Goal: Task Accomplishment & Management: Manage account settings

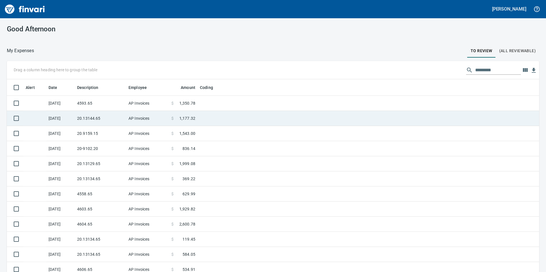
click at [101, 115] on td "20.13144.65" at bounding box center [100, 118] width 51 height 15
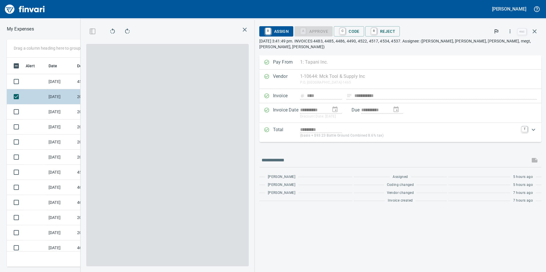
scroll to position [205, 381]
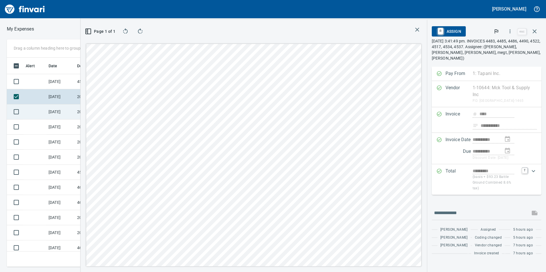
click at [71, 117] on td "[DATE]" at bounding box center [60, 112] width 29 height 15
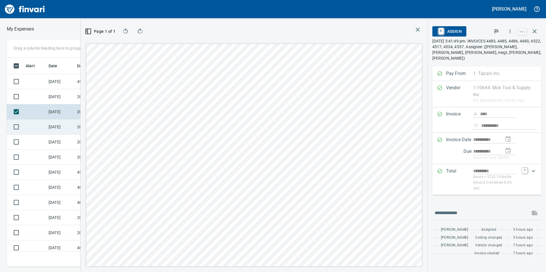
click at [63, 129] on td "[DATE]" at bounding box center [60, 127] width 29 height 15
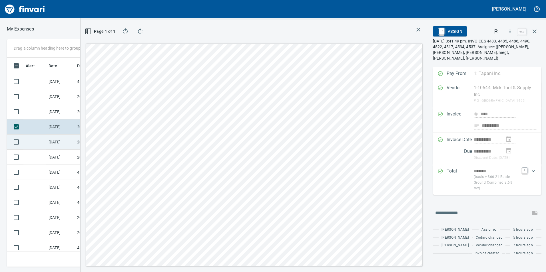
click at [54, 139] on td "[DATE]" at bounding box center [60, 142] width 29 height 15
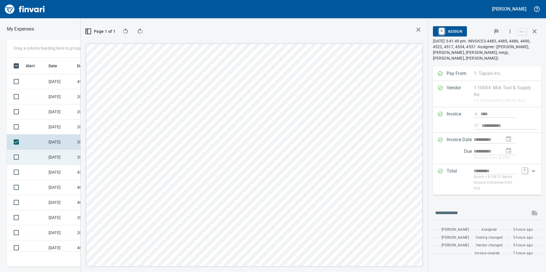
click at [68, 155] on td "[DATE]" at bounding box center [60, 157] width 29 height 15
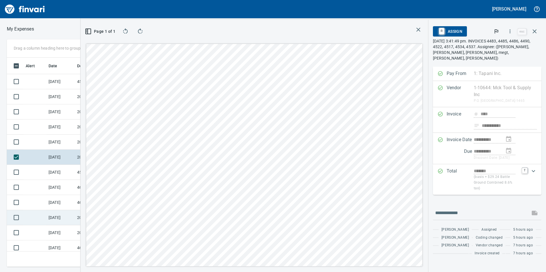
click at [52, 216] on td "[DATE]" at bounding box center [60, 217] width 29 height 15
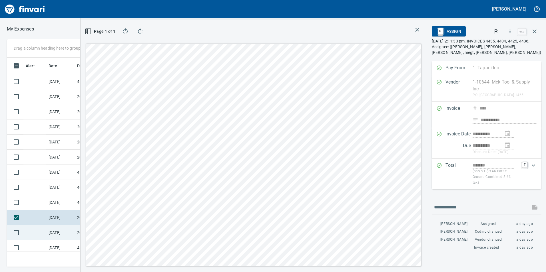
click at [55, 235] on td "[DATE]" at bounding box center [60, 233] width 29 height 15
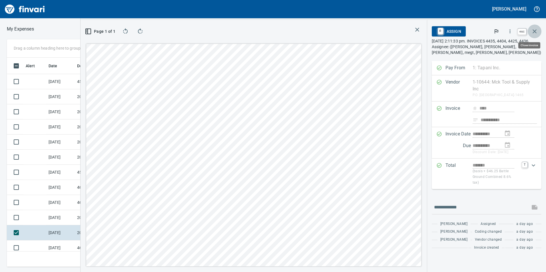
click at [537, 34] on icon "button" at bounding box center [534, 31] width 7 height 7
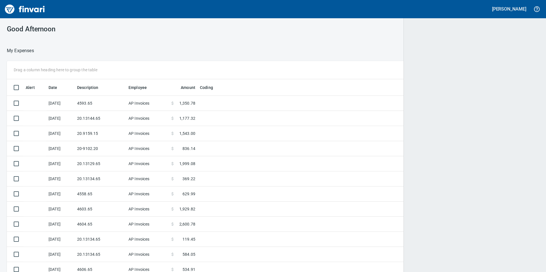
scroll to position [1, 1]
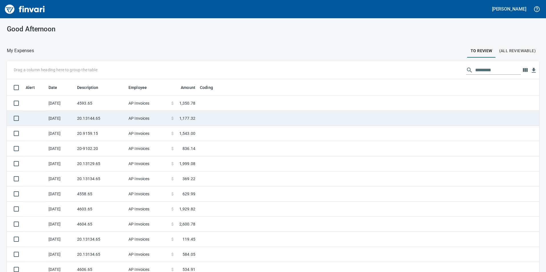
click at [96, 118] on td "20.13144.65" at bounding box center [100, 118] width 51 height 15
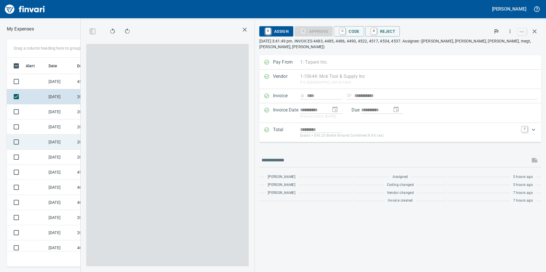
scroll to position [205, 381]
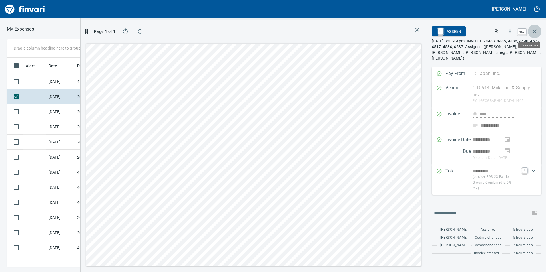
click at [536, 31] on icon "button" at bounding box center [534, 31] width 7 height 7
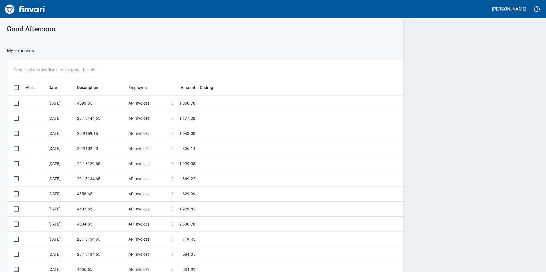
scroll to position [205, 519]
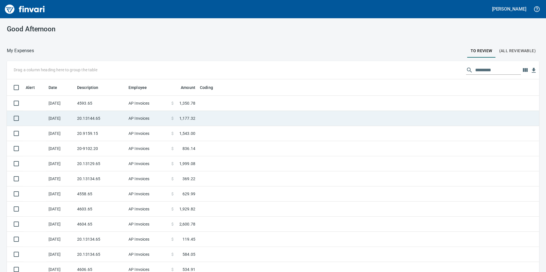
click at [144, 117] on td "AP Invoices" at bounding box center [147, 118] width 43 height 15
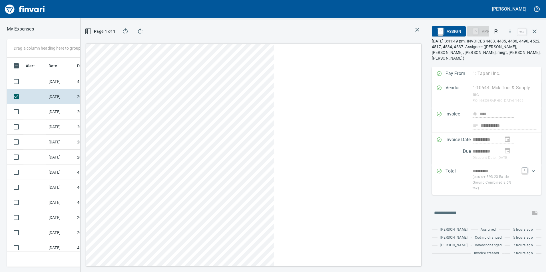
scroll to position [205, 381]
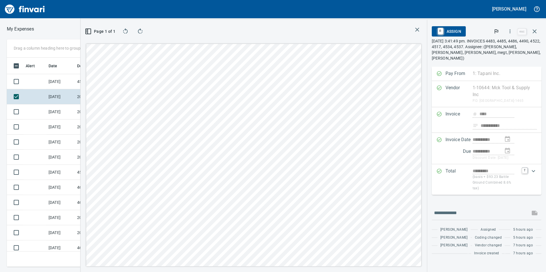
click at [479, 29] on div "A Approve C Code R Reject" at bounding box center [478, 31] width 22 height 10
click at [473, 32] on div "A Approve C Code R Reject" at bounding box center [478, 31] width 22 height 10
click at [533, 33] on icon "button" at bounding box center [534, 31] width 7 height 7
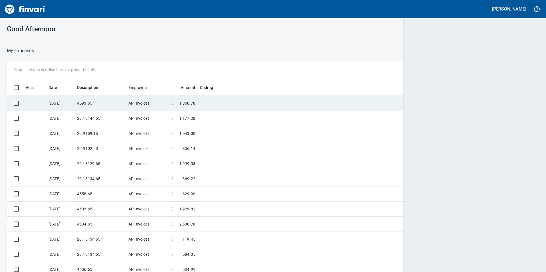
scroll to position [1, 1]
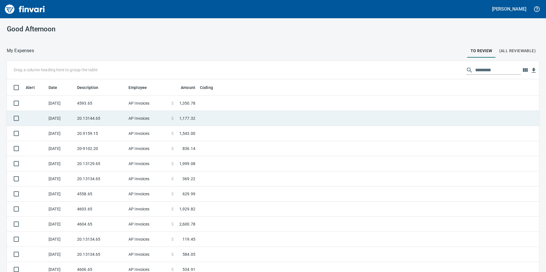
click at [165, 114] on td "AP Invoices" at bounding box center [147, 118] width 43 height 15
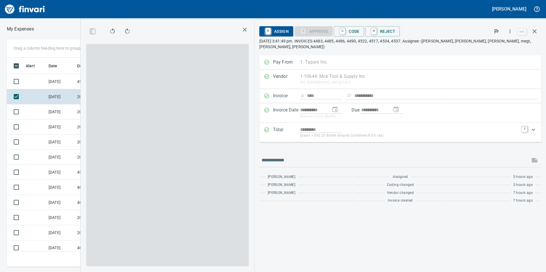
scroll to position [205, 381]
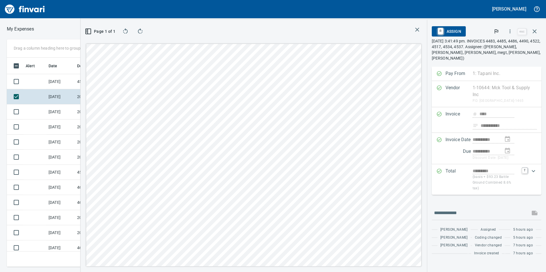
click at [506, 243] on div "7 hours ago" at bounding box center [523, 246] width 35 height 6
click at [66, 112] on td "[DATE]" at bounding box center [60, 112] width 29 height 15
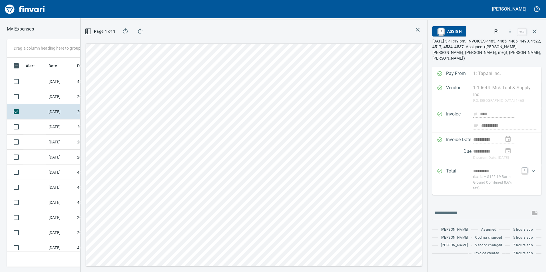
click at [478, 33] on div "A Approve C Code R Reject" at bounding box center [477, 31] width 21 height 10
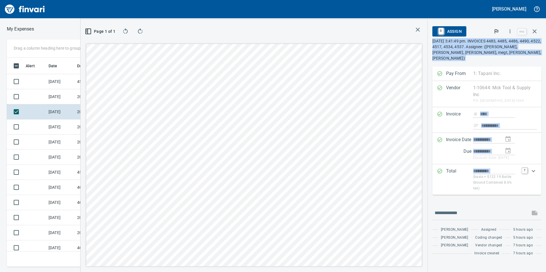
click at [478, 33] on div "A Approve C Code R Reject" at bounding box center [477, 31] width 21 height 10
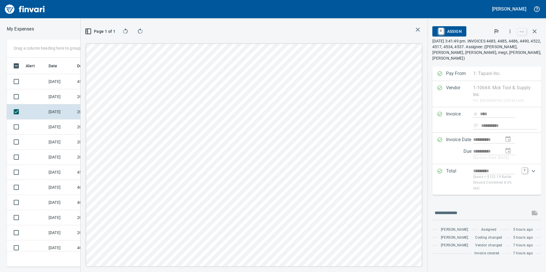
click at [478, 33] on div "A Approve C Code R Reject" at bounding box center [477, 31] width 21 height 10
drag, startPoint x: 478, startPoint y: 33, endPoint x: 474, endPoint y: 33, distance: 3.7
click at [474, 33] on div "A Approve C Code R Reject" at bounding box center [477, 31] width 21 height 10
click at [455, 32] on span "R Assign" at bounding box center [449, 32] width 25 height 10
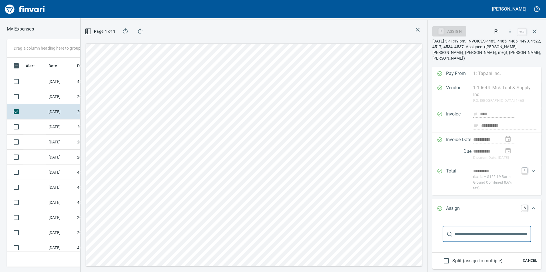
scroll to position [77, 0]
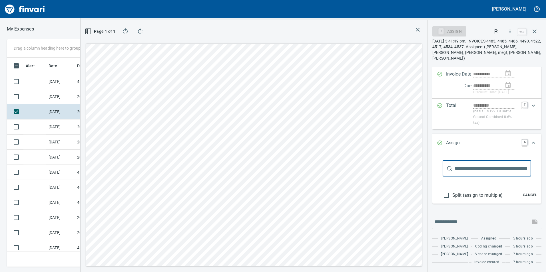
click at [489, 161] on input "text" at bounding box center [493, 169] width 77 height 16
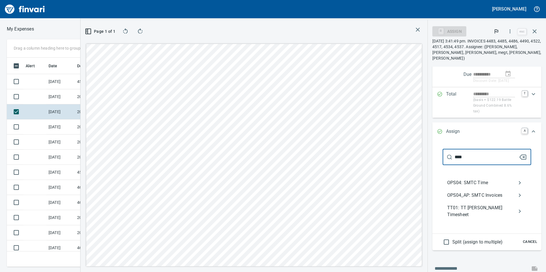
type input "****"
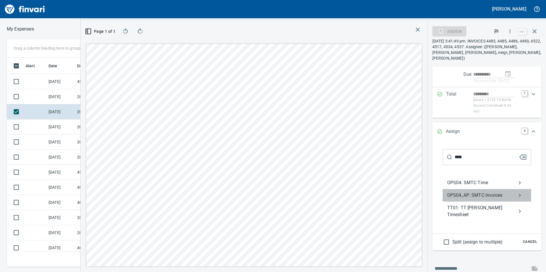
click at [496, 194] on span "OPS04_AP: SMTC Invoices" at bounding box center [482, 195] width 70 height 7
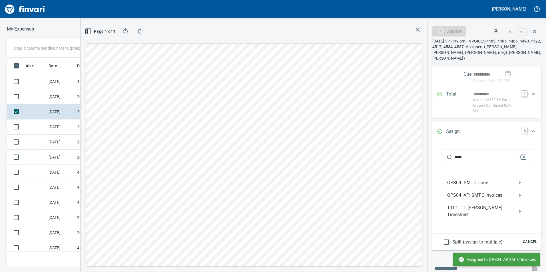
scroll to position [0, 0]
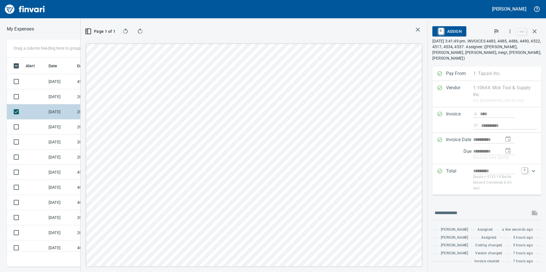
click at [65, 110] on td "[DATE]" at bounding box center [60, 112] width 29 height 15
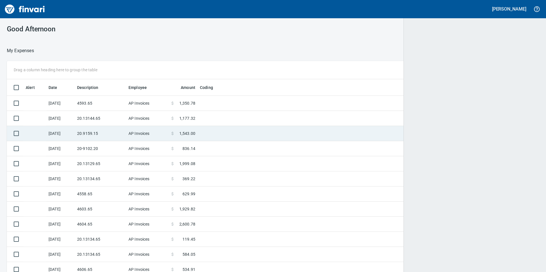
scroll to position [205, 519]
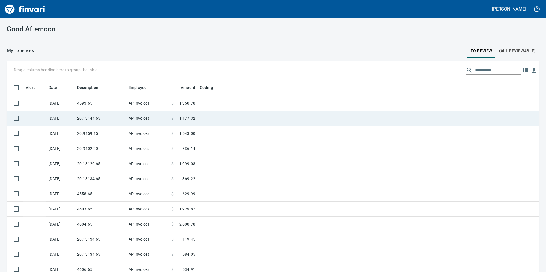
click at [74, 123] on td "[DATE]" at bounding box center [60, 118] width 29 height 15
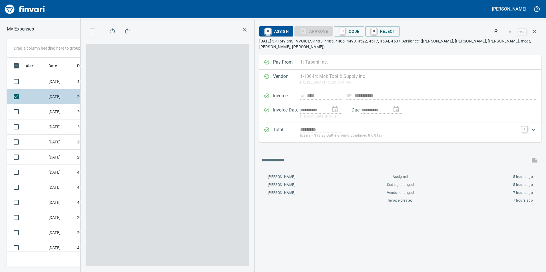
scroll to position [205, 381]
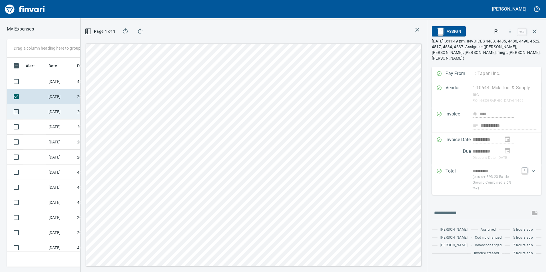
click at [68, 117] on td "[DATE]" at bounding box center [60, 112] width 29 height 15
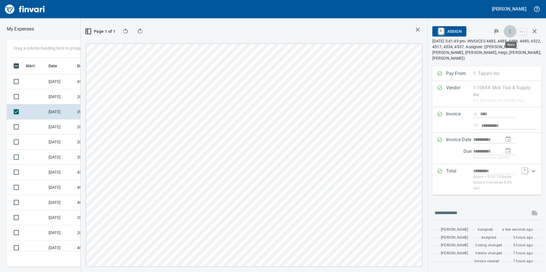
scroll to position [205, 381]
click at [509, 30] on icon "button" at bounding box center [510, 32] width 6 height 6
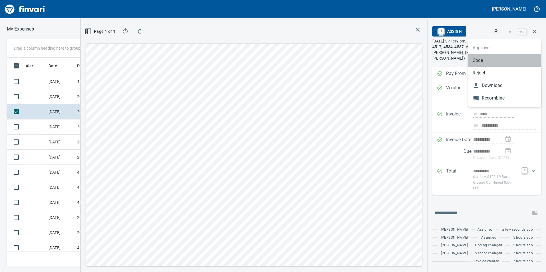
click at [494, 57] on span "Code" at bounding box center [505, 60] width 64 height 7
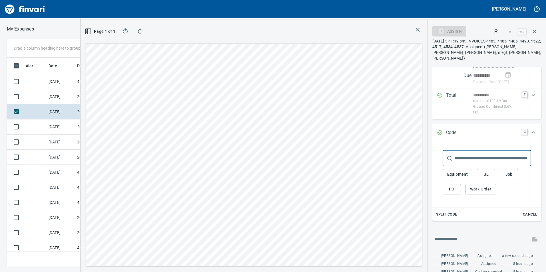
scroll to position [86, 0]
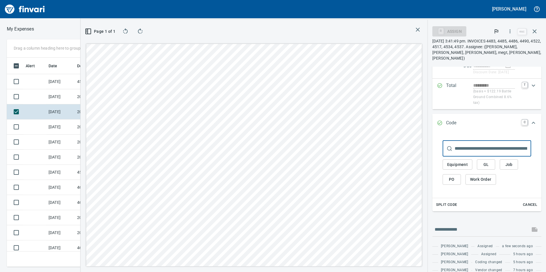
click at [485, 163] on span "GL" at bounding box center [485, 164] width 9 height 7
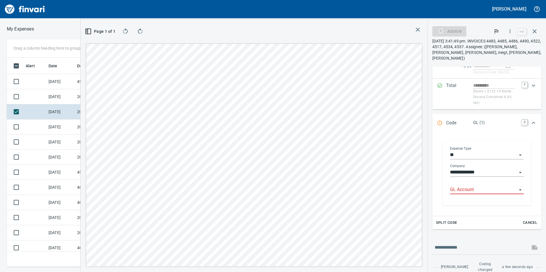
click at [485, 191] on input "GL Account" at bounding box center [483, 190] width 67 height 8
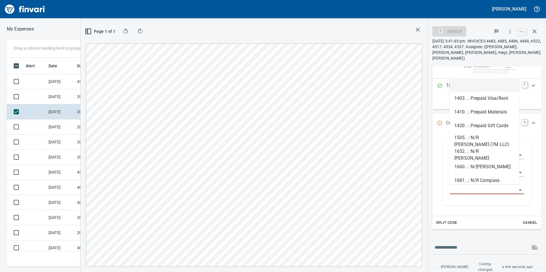
scroll to position [205, 381]
click at [73, 103] on td "[DATE]" at bounding box center [60, 96] width 29 height 15
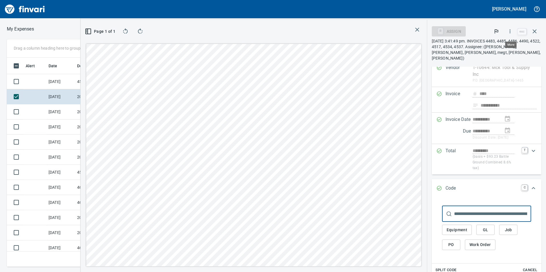
scroll to position [205, 381]
click at [511, 31] on icon "button" at bounding box center [510, 32] width 6 height 6
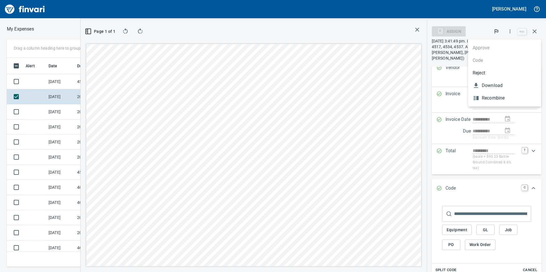
click at [480, 230] on div at bounding box center [273, 136] width 546 height 272
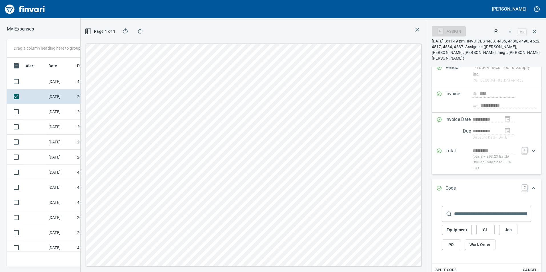
click at [481, 230] on span "GL" at bounding box center [485, 230] width 9 height 7
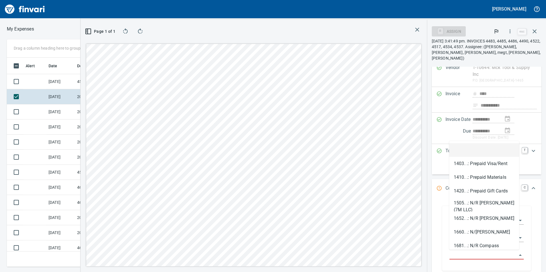
click at [467, 252] on input "GL Account" at bounding box center [482, 256] width 67 height 8
click at [472, 256] on input "GL Account" at bounding box center [482, 256] width 67 height 8
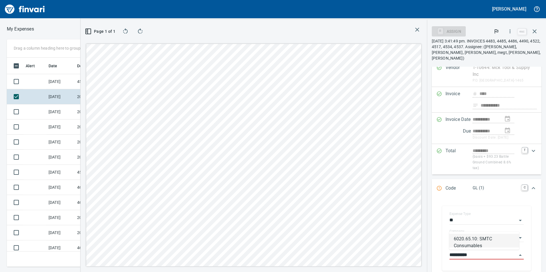
click at [477, 239] on li "6020.65.10: SMTC Consumables" at bounding box center [484, 241] width 70 height 14
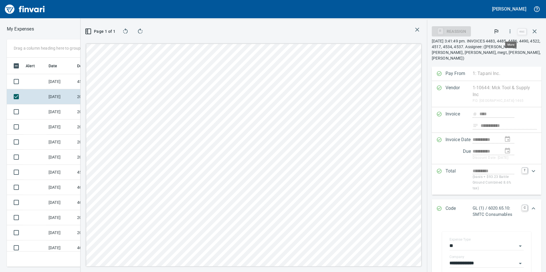
type input "**********"
click at [509, 31] on icon "button" at bounding box center [510, 32] width 6 height 6
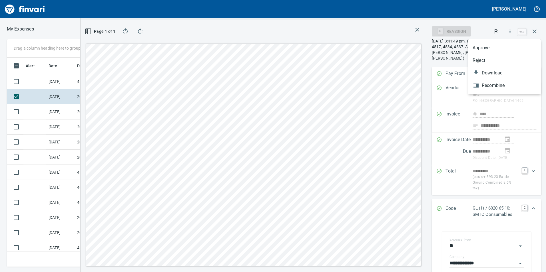
click at [491, 50] on span "Approve" at bounding box center [505, 48] width 64 height 7
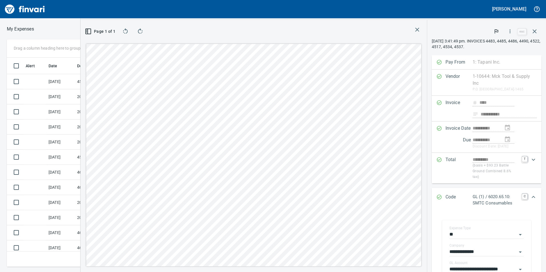
click at [419, 29] on icon "button" at bounding box center [417, 29] width 7 height 7
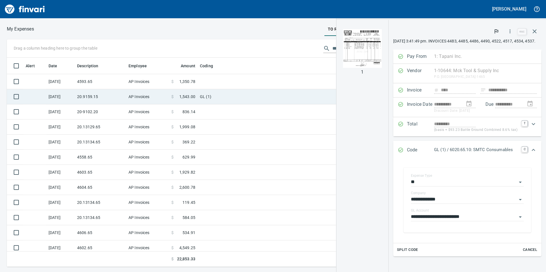
click at [124, 99] on td "20.9159.15" at bounding box center [100, 96] width 51 height 15
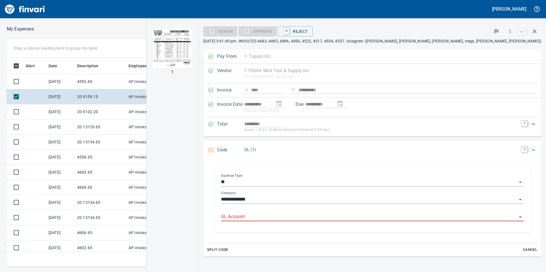
click at [351, 216] on input "GL Account" at bounding box center [369, 217] width 296 height 8
click at [304, 214] on input "GL Account" at bounding box center [369, 217] width 296 height 8
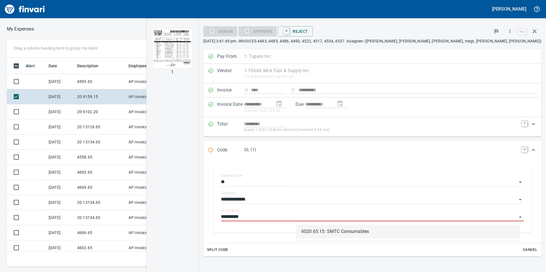
click at [313, 232] on li "6020.65.15: SMTC Consumables" at bounding box center [408, 232] width 223 height 14
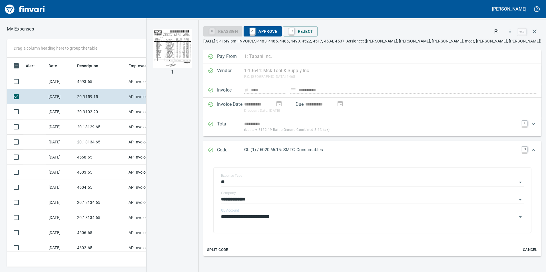
type input "**********"
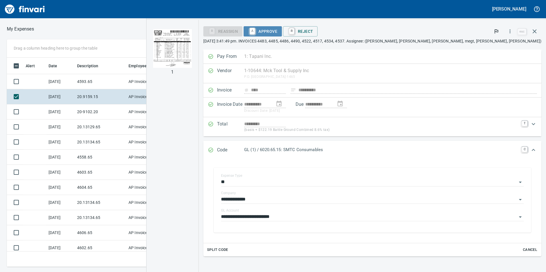
click at [277, 33] on span "A Approve" at bounding box center [262, 32] width 29 height 10
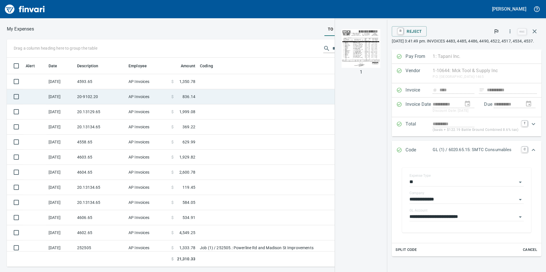
click at [126, 93] on td "AP Invoices" at bounding box center [147, 96] width 43 height 15
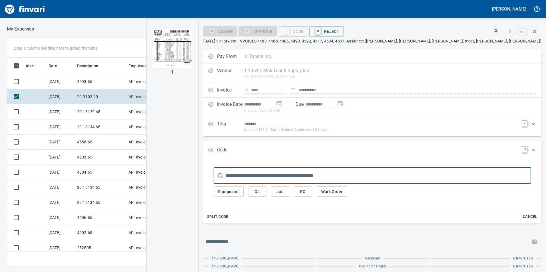
click at [192, 58] on img "button" at bounding box center [172, 48] width 39 height 39
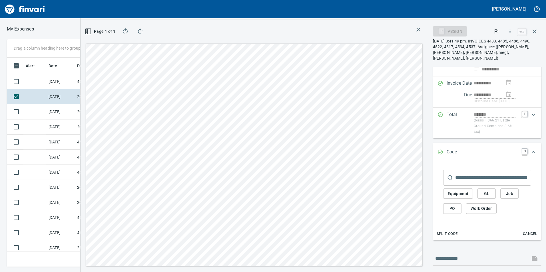
scroll to position [57, 0]
click at [487, 191] on span "GL" at bounding box center [486, 193] width 9 height 7
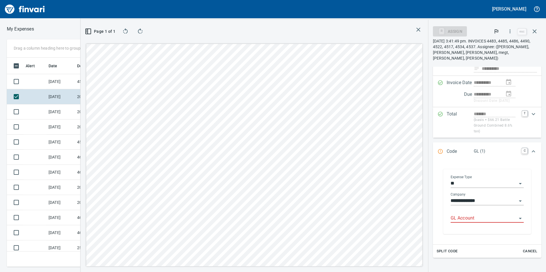
click at [473, 221] on input "GL Account" at bounding box center [484, 219] width 66 height 8
click at [474, 228] on li "6020.65.20: SMTC Consumables" at bounding box center [484, 233] width 69 height 14
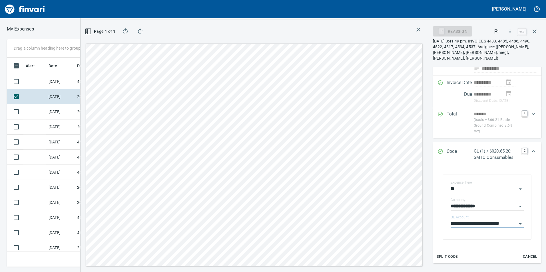
type input "**********"
click at [420, 27] on icon "button" at bounding box center [418, 29] width 7 height 7
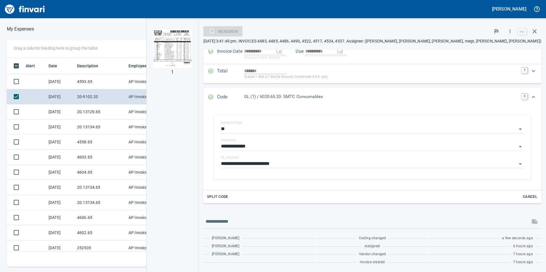
scroll to position [45, 0]
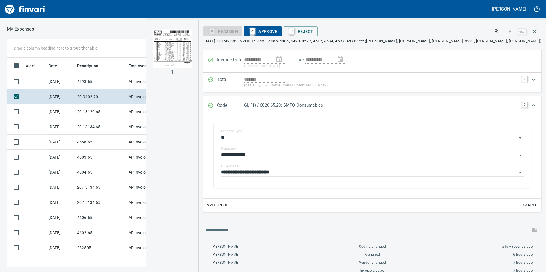
click at [277, 28] on span "A Approve" at bounding box center [262, 32] width 29 height 10
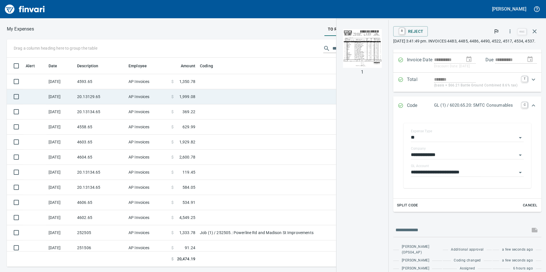
click at [101, 95] on td "20.13129.65" at bounding box center [100, 96] width 51 height 15
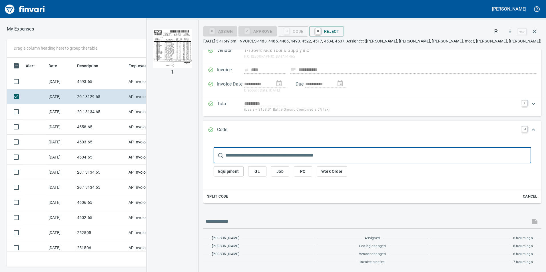
click at [192, 45] on img "button" at bounding box center [172, 48] width 39 height 39
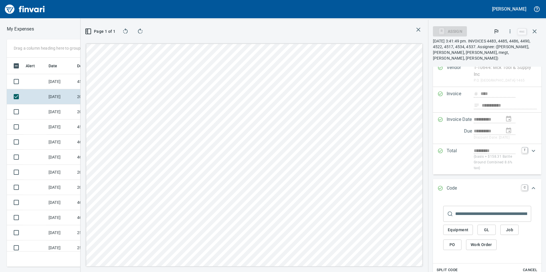
drag, startPoint x: 483, startPoint y: 229, endPoint x: 474, endPoint y: 204, distance: 26.1
click at [483, 229] on span "GL" at bounding box center [486, 230] width 9 height 7
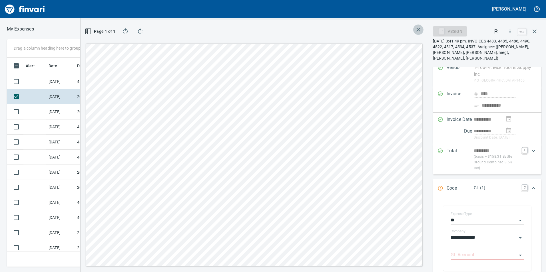
click at [416, 31] on icon "button" at bounding box center [418, 29] width 7 height 7
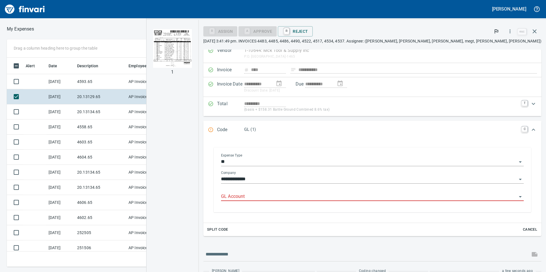
scroll to position [205, 381]
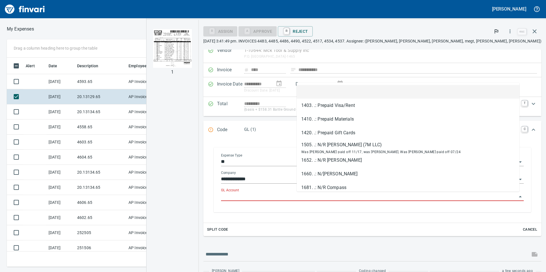
click at [373, 194] on input "GL Account" at bounding box center [369, 197] width 296 height 8
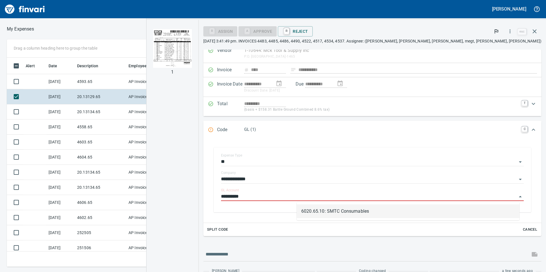
click at [352, 211] on li "6020.65.10: SMTC Consumables" at bounding box center [408, 212] width 223 height 14
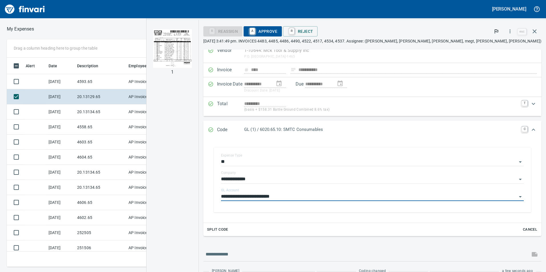
type input "**********"
click at [277, 33] on span "A Approve" at bounding box center [262, 32] width 29 height 10
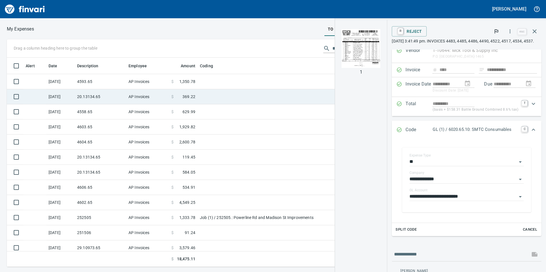
click at [91, 103] on td "20.13134.65" at bounding box center [100, 96] width 51 height 15
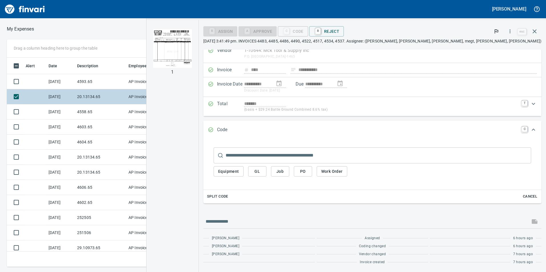
click at [124, 100] on td "20.13134.65" at bounding box center [100, 96] width 51 height 15
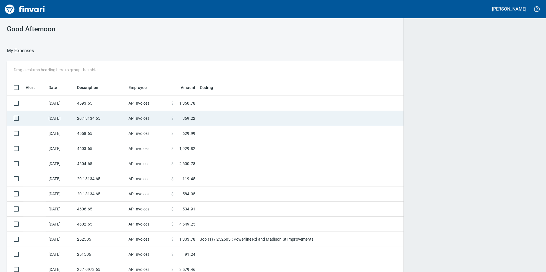
scroll to position [205, 519]
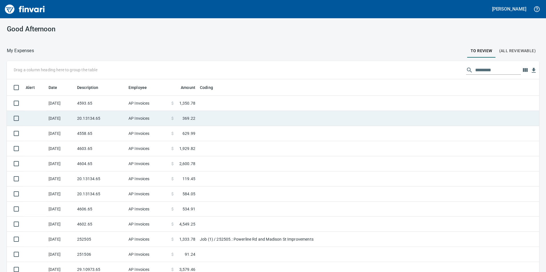
click at [138, 115] on td "AP Invoices" at bounding box center [147, 118] width 43 height 15
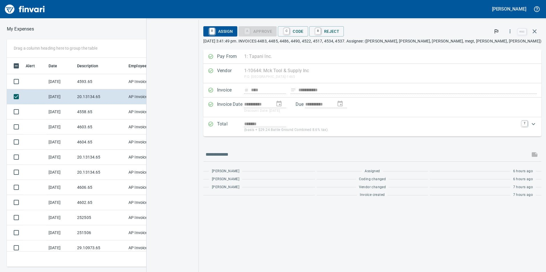
scroll to position [205, 381]
drag, startPoint x: 373, startPoint y: 32, endPoint x: 375, endPoint y: 43, distance: 11.6
click at [304, 32] on span "C Code" at bounding box center [292, 32] width 21 height 10
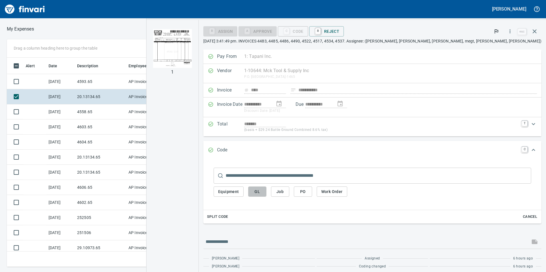
click at [262, 194] on span "GL" at bounding box center [257, 191] width 9 height 7
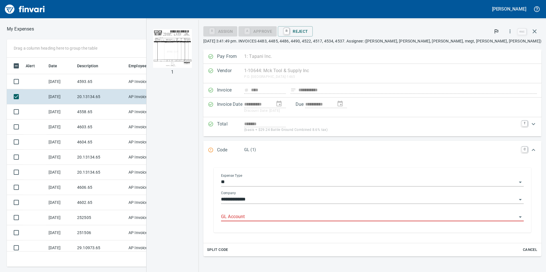
click at [339, 216] on input "GL Account" at bounding box center [369, 217] width 296 height 8
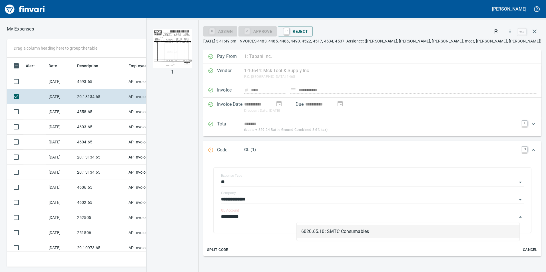
click at [334, 231] on li "6020.65.10: SMTC Consumables" at bounding box center [408, 232] width 223 height 14
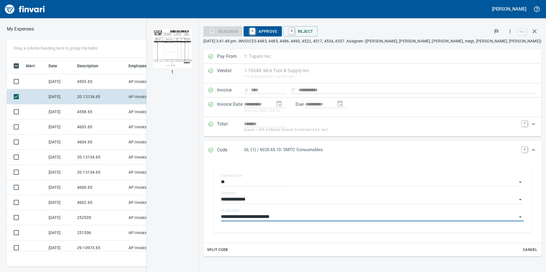
type input "**********"
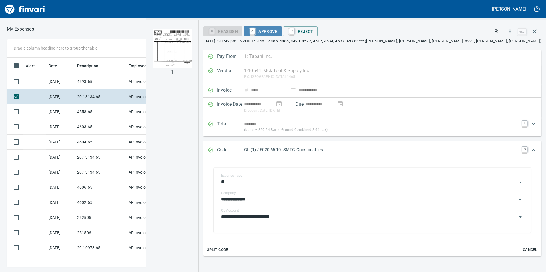
click at [277, 32] on span "A Approve" at bounding box center [262, 32] width 29 height 10
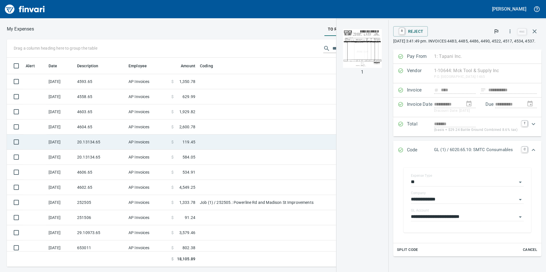
click at [132, 140] on td "AP Invoices" at bounding box center [147, 142] width 43 height 15
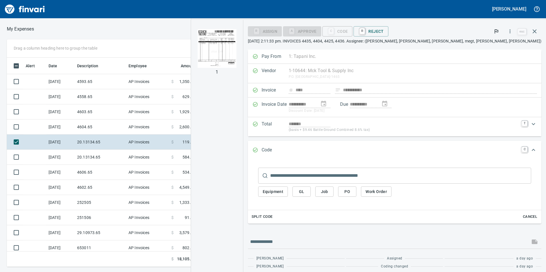
click at [373, 198] on div "Equipment GL Job PO Work Order" at bounding box center [394, 192] width 273 height 16
click at [306, 190] on span "GL" at bounding box center [301, 191] width 9 height 7
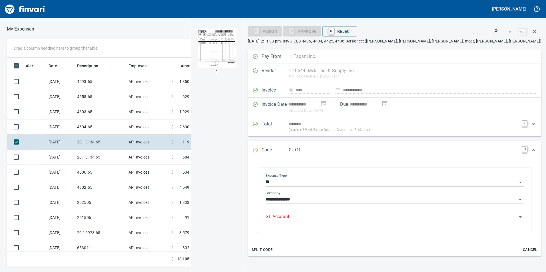
click at [367, 218] on input "GL Account" at bounding box center [391, 217] width 251 height 8
click at [377, 228] on li "6020.65.10: SMTC Consumables" at bounding box center [430, 232] width 179 height 14
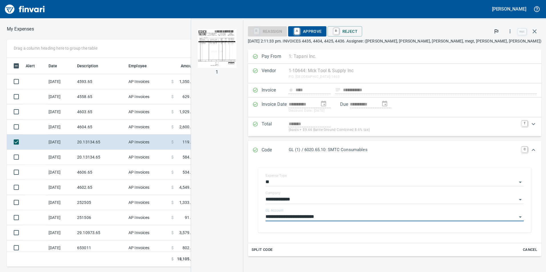
type input "**********"
click at [322, 32] on span "A Approve" at bounding box center [307, 32] width 29 height 10
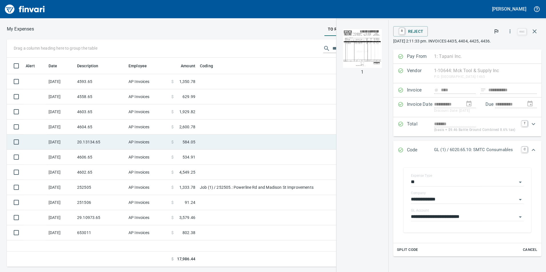
click at [93, 147] on td "20.13134.65" at bounding box center [100, 142] width 51 height 15
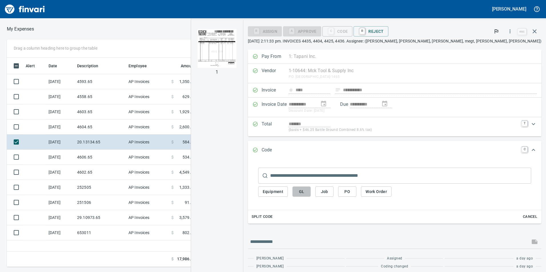
click at [311, 192] on button "GL" at bounding box center [301, 192] width 18 height 11
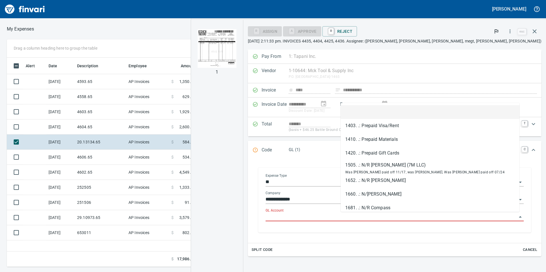
click at [381, 215] on input "GL Account" at bounding box center [391, 217] width 251 height 8
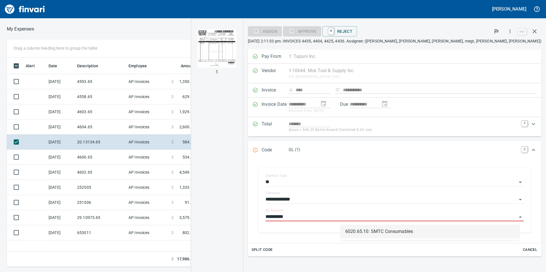
click at [354, 228] on li "6020.65.10: SMTC Consumables" at bounding box center [430, 232] width 179 height 14
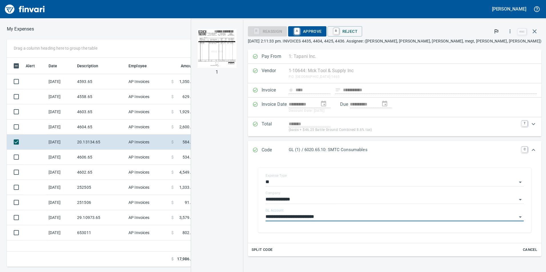
type input "**********"
click at [322, 29] on span "A Approve" at bounding box center [307, 32] width 29 height 10
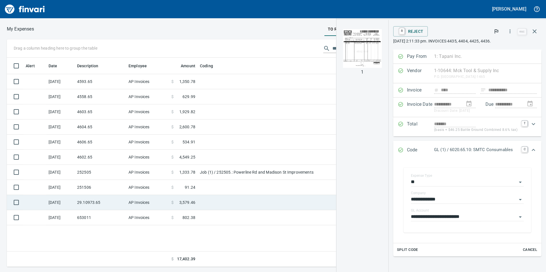
click at [116, 200] on td "29.10973.65" at bounding box center [100, 202] width 51 height 15
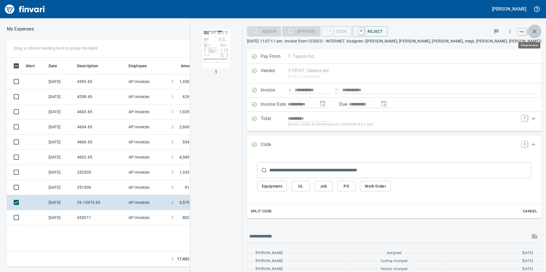
click at [535, 33] on icon "button" at bounding box center [534, 31] width 7 height 7
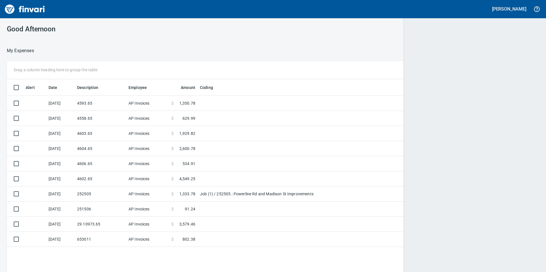
scroll to position [205, 524]
